Goal: Task Accomplishment & Management: Complete application form

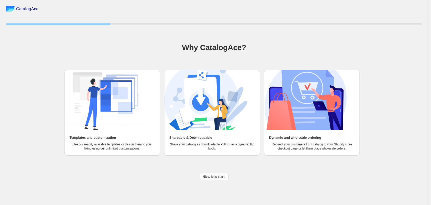
click at [101, 139] on h2 "Templates and customization" at bounding box center [93, 137] width 46 height 5
click at [215, 178] on span "Nice, let's start!" at bounding box center [214, 176] width 23 height 4
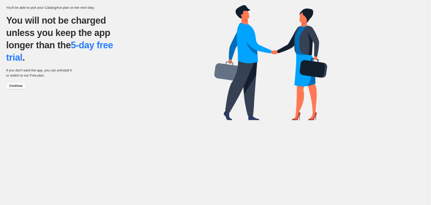
click at [17, 87] on span "Continue" at bounding box center [15, 86] width 13 height 4
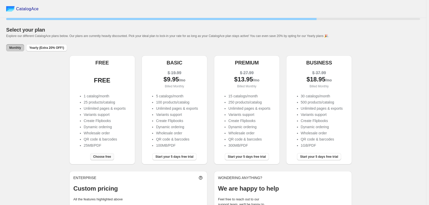
click at [103, 157] on span "Choose free" at bounding box center [102, 156] width 18 height 4
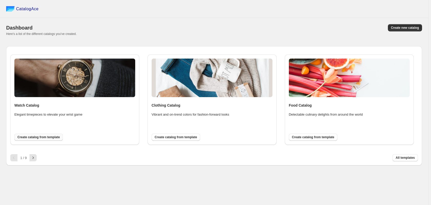
click at [49, 138] on span "Create catalog from template" at bounding box center [38, 137] width 42 height 4
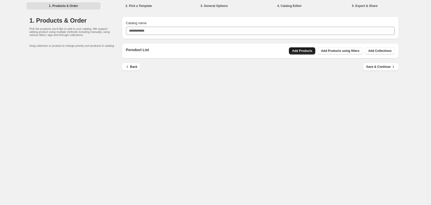
click at [306, 52] on span "Add Products" at bounding box center [302, 51] width 20 height 4
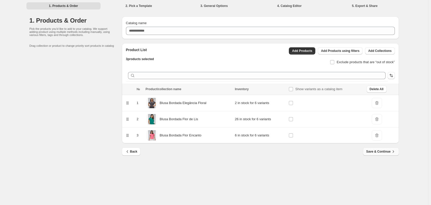
click at [389, 152] on span "Save & Continue" at bounding box center [381, 151] width 30 height 5
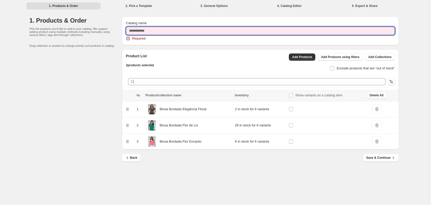
click at [167, 31] on input "Catalog name" at bounding box center [260, 31] width 269 height 8
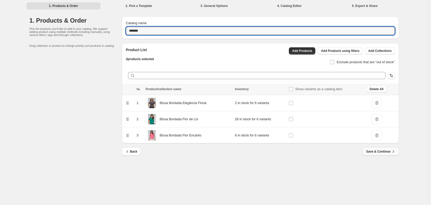
type input "*******"
click at [374, 151] on span "Save & Continue" at bounding box center [381, 151] width 30 height 5
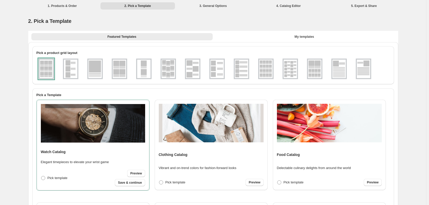
click at [141, 67] on img at bounding box center [143, 69] width 13 height 18
click at [125, 70] on img at bounding box center [119, 69] width 13 height 18
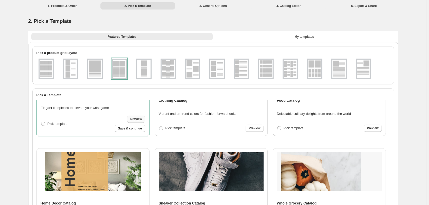
scroll to position [51, 0]
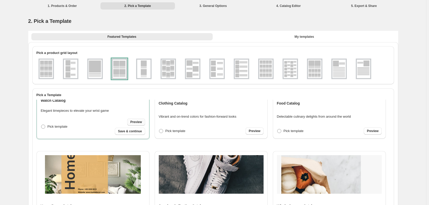
click at [138, 121] on span "Preview" at bounding box center [136, 122] width 12 height 4
click at [74, 71] on img at bounding box center [70, 69] width 13 height 18
click at [132, 132] on span "Save & continue" at bounding box center [130, 131] width 24 height 4
select select "**********"
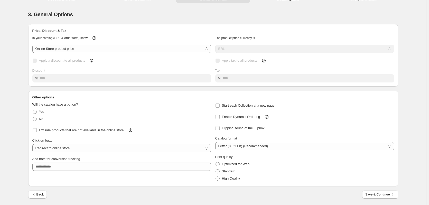
scroll to position [7, 0]
click at [255, 117] on span "Enable Dynamic Ordering" at bounding box center [241, 116] width 38 height 4
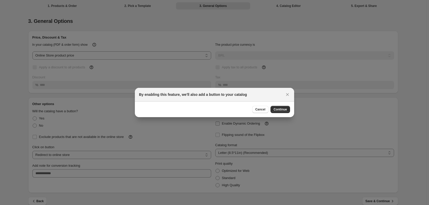
scroll to position [0, 0]
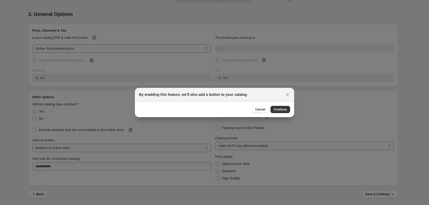
click at [294, 205] on div "By enabling this feature, we'll also add a button to your catalog Cancel Contin…" at bounding box center [214, 205] width 429 height 0
click at [284, 109] on span "Continue" at bounding box center [279, 109] width 13 height 4
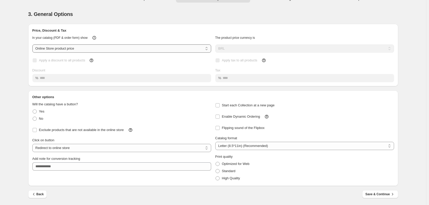
click at [59, 46] on select "**********" at bounding box center [121, 48] width 179 height 8
click at [33, 44] on select "**********" at bounding box center [121, 48] width 179 height 8
click at [81, 50] on select "**********" at bounding box center [121, 48] width 179 height 8
click at [33, 44] on select "**********" at bounding box center [121, 48] width 179 height 8
click at [71, 48] on select "**********" at bounding box center [121, 48] width 179 height 8
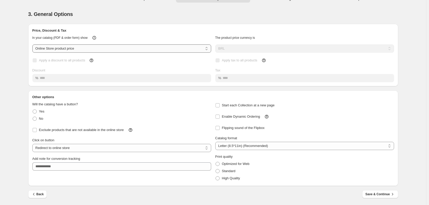
select select "****"
click at [33, 44] on select "**********" at bounding box center [121, 48] width 179 height 8
click at [43, 61] on span "Apply a discount to all products" at bounding box center [62, 60] width 46 height 4
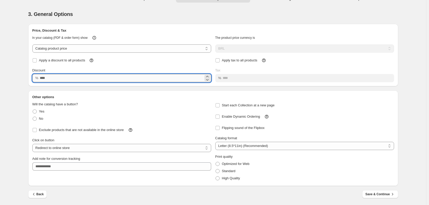
click at [54, 76] on input "Discount" at bounding box center [121, 78] width 163 height 8
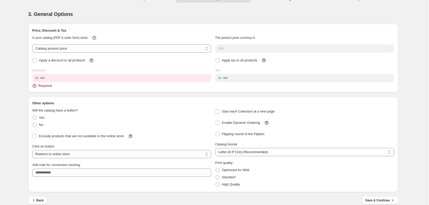
scroll to position [13, 0]
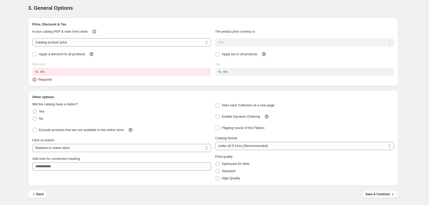
click at [385, 192] on span "Save & Continue" at bounding box center [380, 193] width 30 height 5
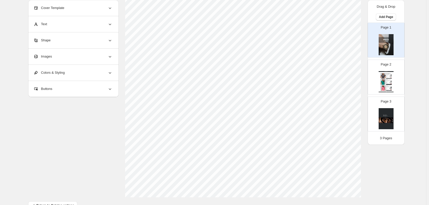
scroll to position [167, 0]
click at [397, 75] on div "Page 2 Watch Catalog Blusa Bordada Elegância Floral - Chumbo / P Elegância e ch…" at bounding box center [383, 75] width 32 height 34
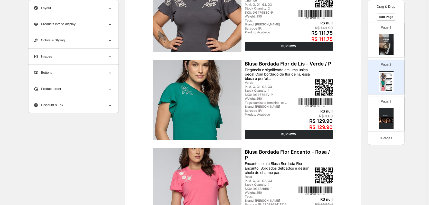
scroll to position [39, 0]
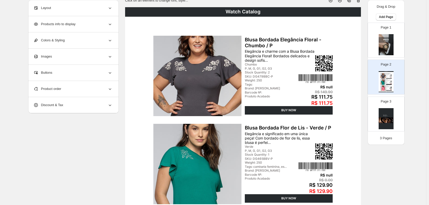
click at [259, 83] on div "Tags:" at bounding box center [270, 85] width 50 height 4
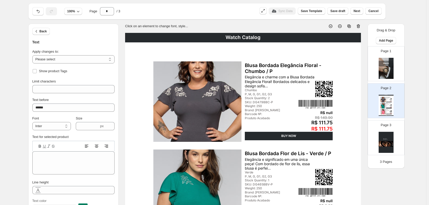
scroll to position [0, 0]
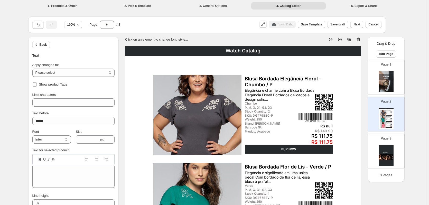
click at [399, 140] on div "Page 3" at bounding box center [383, 149] width 32 height 34
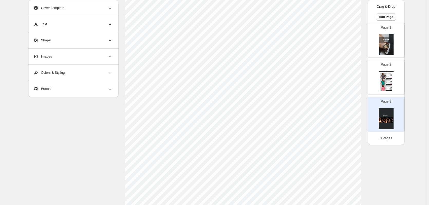
scroll to position [13, 0]
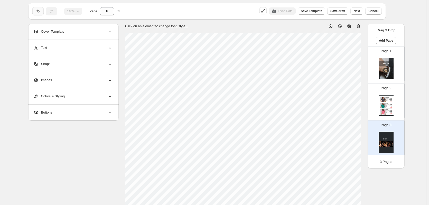
click at [38, 14] on icon "button" at bounding box center [37, 11] width 5 height 5
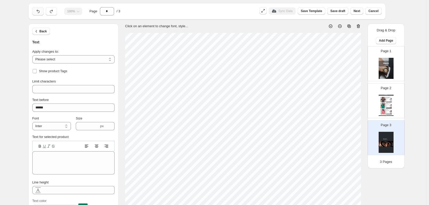
click at [38, 14] on icon "button" at bounding box center [37, 11] width 5 height 5
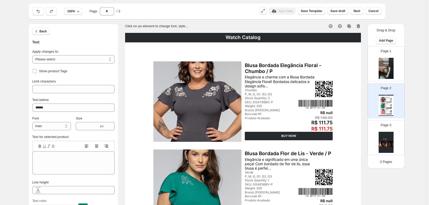
click at [340, 28] on icon at bounding box center [339, 26] width 5 height 5
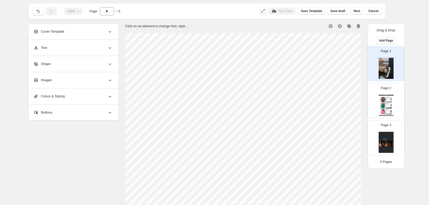
click at [340, 28] on icon at bounding box center [339, 26] width 5 height 5
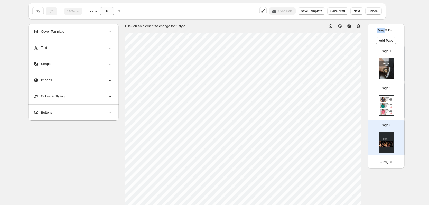
click at [340, 28] on icon at bounding box center [339, 26] width 5 height 5
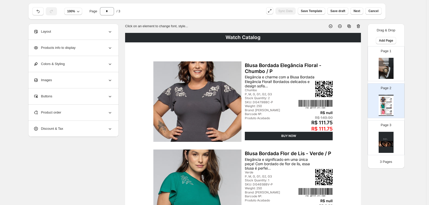
click at [330, 27] on icon at bounding box center [330, 26] width 5 height 5
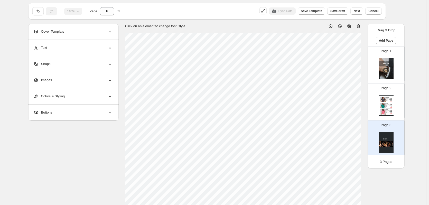
click at [359, 28] on icon at bounding box center [357, 26] width 3 height 4
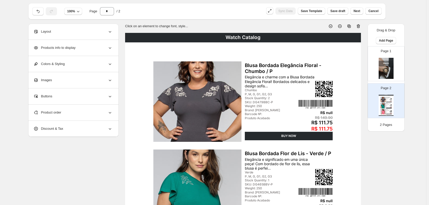
click at [379, 54] on div "Page 1" at bounding box center [383, 61] width 32 height 34
type input "*"
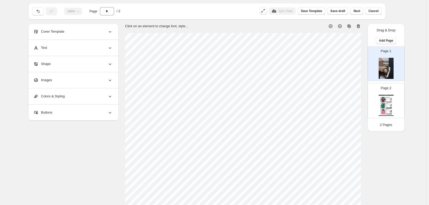
click at [358, 26] on icon at bounding box center [357, 26] width 5 height 5
